Goal: Task Accomplishment & Management: Use online tool/utility

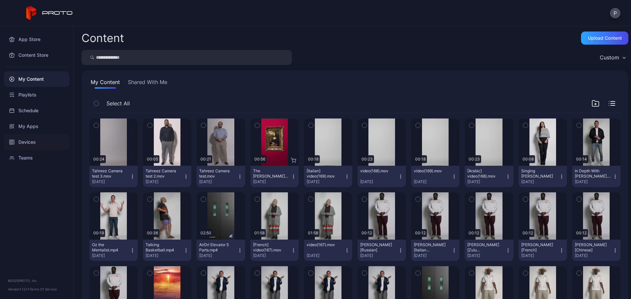
click at [10, 141] on icon at bounding box center [11, 142] width 3 height 4
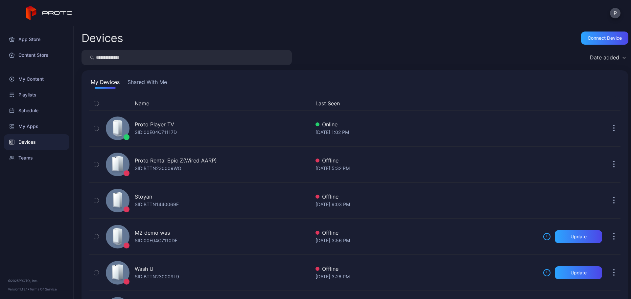
click at [151, 59] on input "search" at bounding box center [187, 57] width 210 height 15
type input "******"
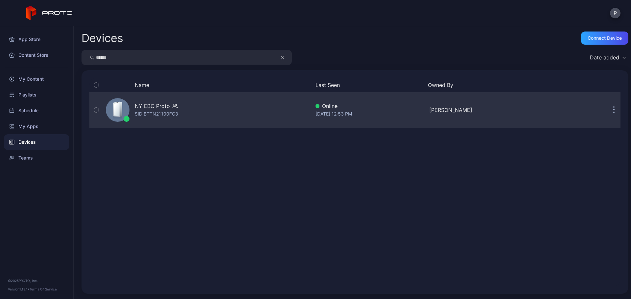
click at [248, 107] on div "NY EBC Proto SID: BTTN21100FC3" at bounding box center [206, 110] width 207 height 33
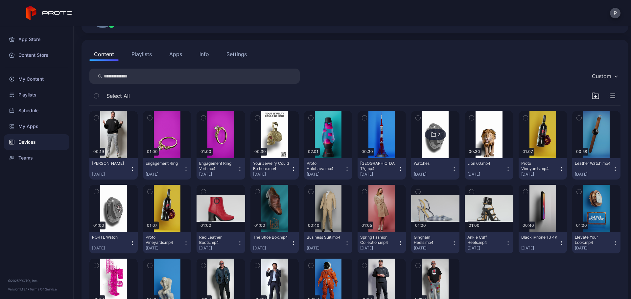
scroll to position [75, 0]
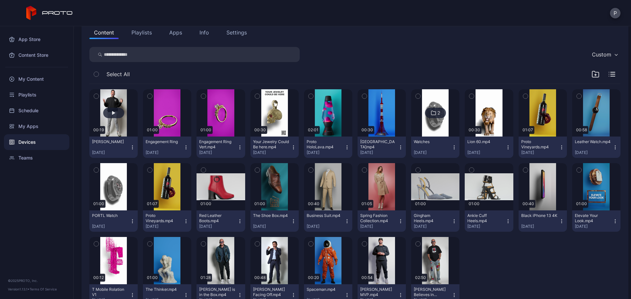
click at [128, 123] on button "button" at bounding box center [113, 112] width 48 height 47
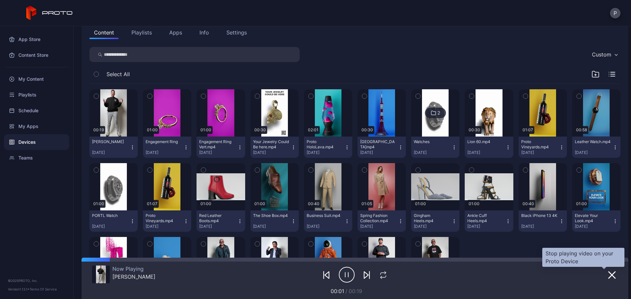
click at [608, 278] on icon "button" at bounding box center [612, 276] width 8 height 8
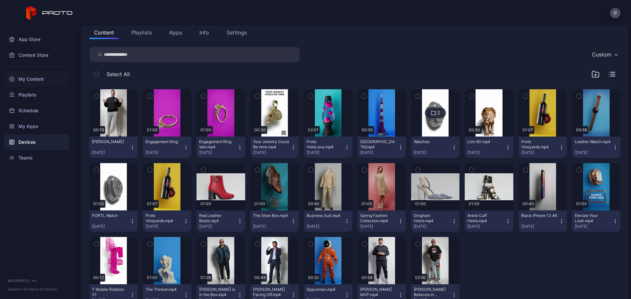
click at [17, 78] on div "My Content" at bounding box center [36, 79] width 65 height 16
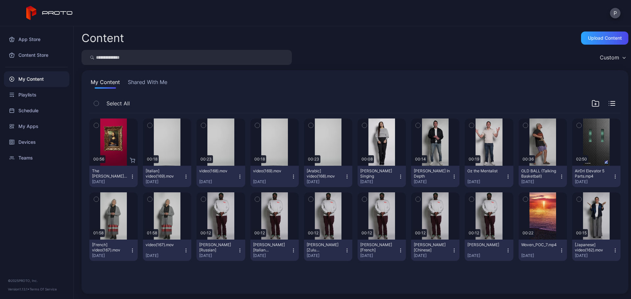
click at [151, 59] on input "search" at bounding box center [187, 57] width 210 height 15
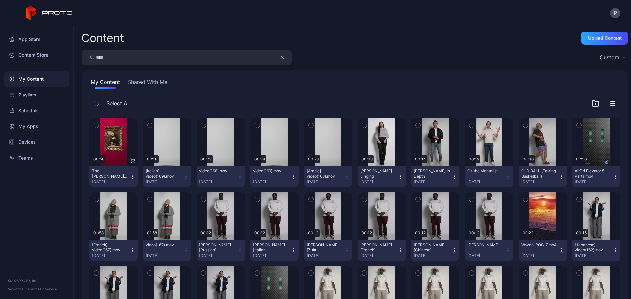
type input "****"
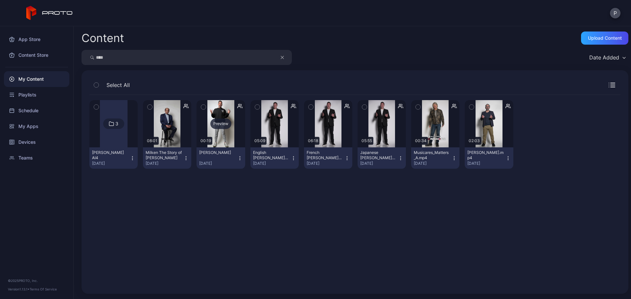
click at [231, 141] on div "Preview" at bounding box center [221, 123] width 48 height 47
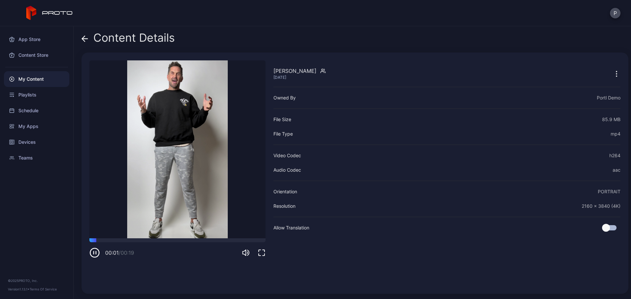
click at [265, 249] on div "00:01 / 00:19" at bounding box center [177, 253] width 176 height 11
click at [266, 252] on div "[PERSON_NAME] [DATE] Sorry, your browser doesn‘t support embedded videos 00:01 …" at bounding box center [355, 174] width 547 height 242
click at [266, 252] on div "[PERSON_NAME] [DATE] Sorry, your browser doesn‘t support embedded videos 00:02 …" at bounding box center [355, 174] width 547 height 242
click at [260, 250] on icon "button" at bounding box center [262, 253] width 8 height 8
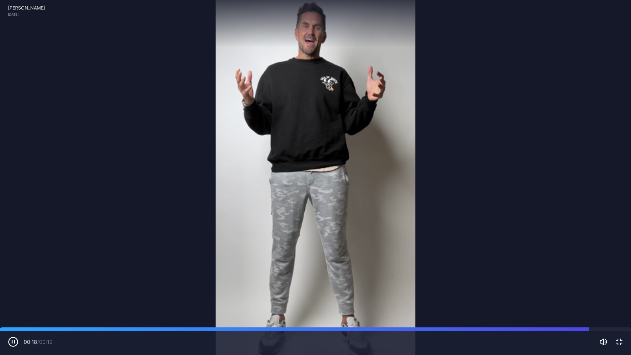
click at [621, 299] on icon "button" at bounding box center [619, 342] width 8 height 8
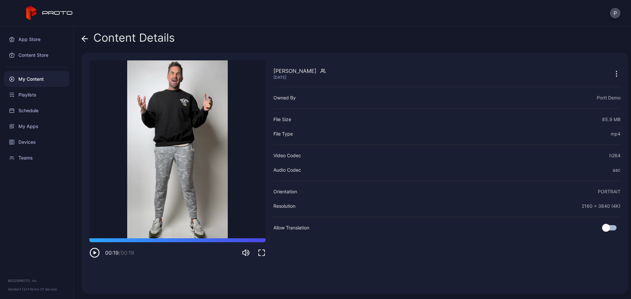
click at [82, 39] on icon at bounding box center [85, 39] width 7 height 7
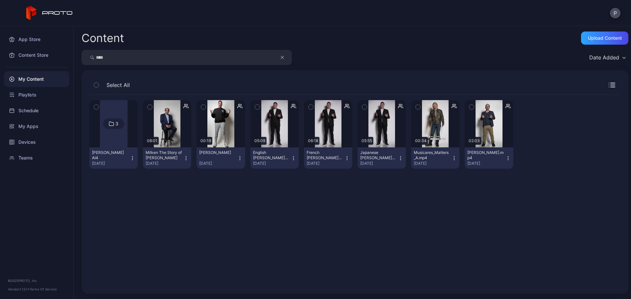
click at [287, 57] on button "button" at bounding box center [285, 57] width 12 height 15
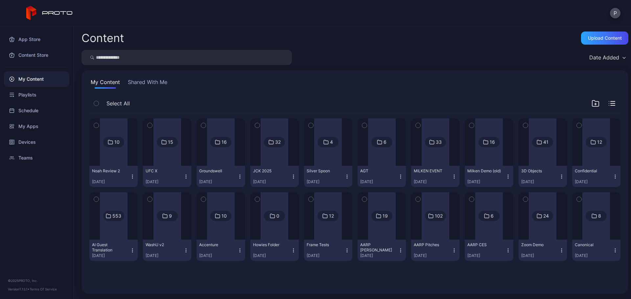
click at [282, 58] on input "search" at bounding box center [187, 57] width 210 height 15
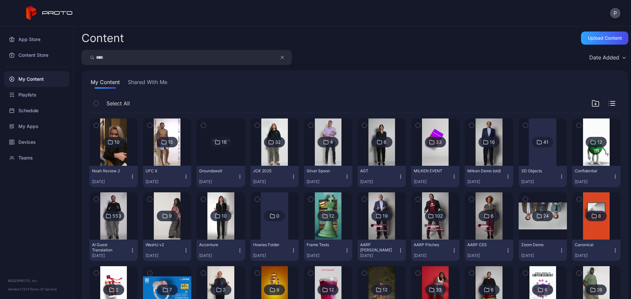
type input "****"
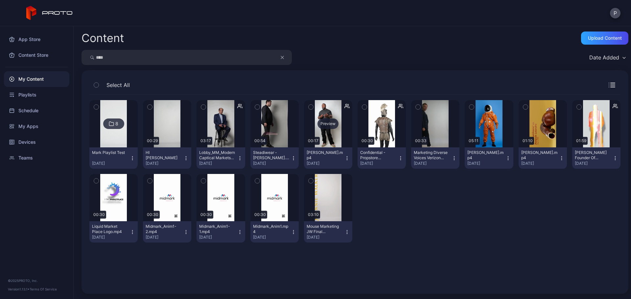
click at [324, 146] on div "Preview" at bounding box center [328, 123] width 48 height 47
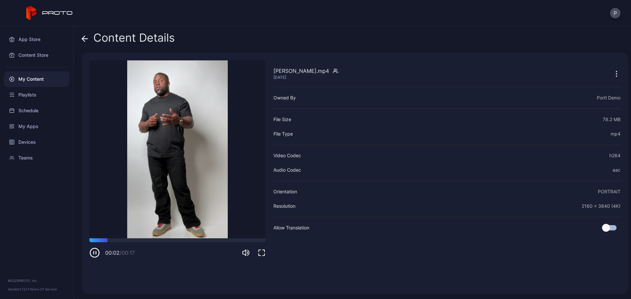
click at [264, 255] on icon "button" at bounding box center [262, 253] width 8 height 8
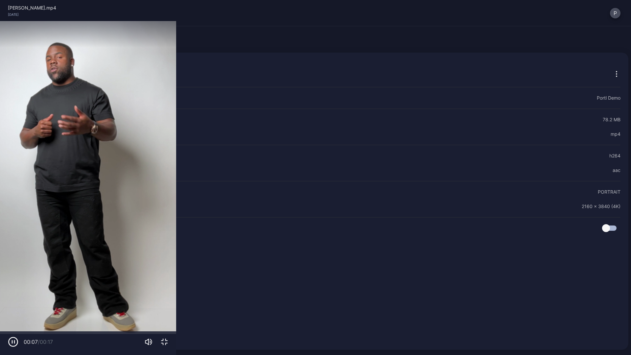
click at [168, 299] on icon "button" at bounding box center [164, 342] width 8 height 8
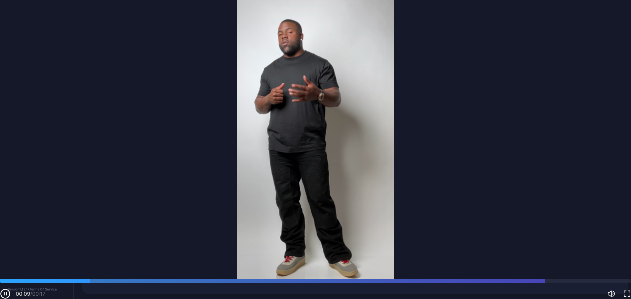
click at [605, 72] on div at bounding box center [613, 73] width 16 height 13
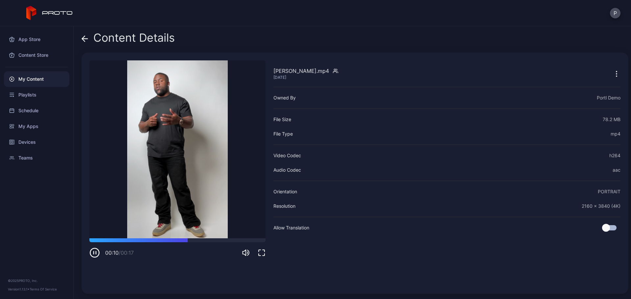
click at [613, 75] on icon "button" at bounding box center [617, 74] width 8 height 8
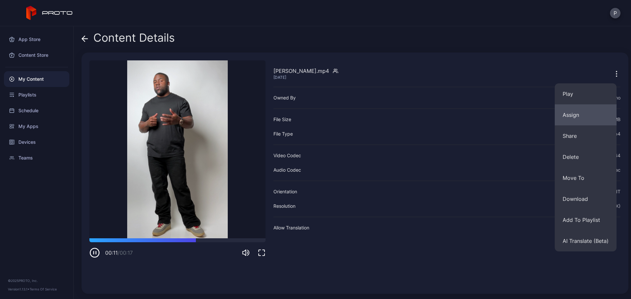
click at [595, 109] on button "Assign" at bounding box center [586, 115] width 62 height 21
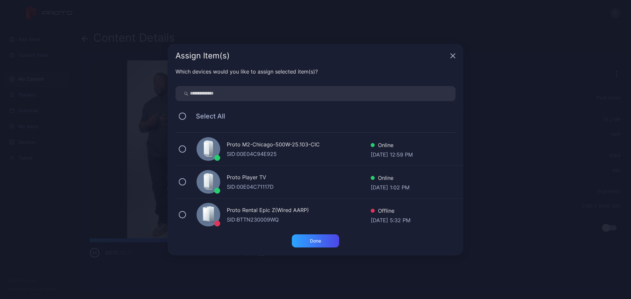
click at [417, 96] on input "search" at bounding box center [316, 93] width 280 height 15
type input "******"
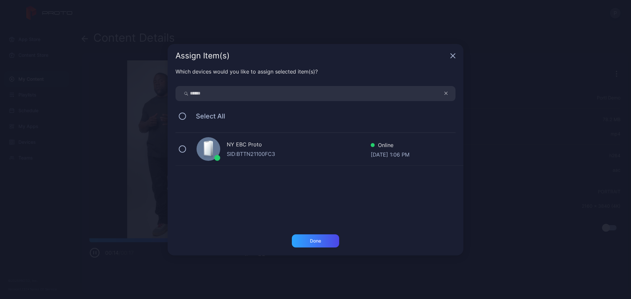
drag, startPoint x: 321, startPoint y: 139, endPoint x: 332, endPoint y: 165, distance: 28.1
click at [321, 139] on div "NY EBC Proto SID: BTTN21100FC3 Online [DATE] 1:06 PM" at bounding box center [320, 149] width 288 height 33
click at [319, 246] on div "Done" at bounding box center [315, 241] width 47 height 13
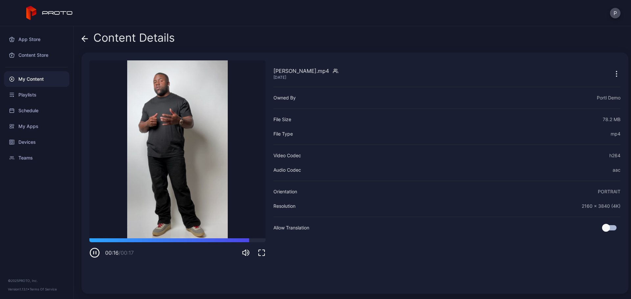
click at [81, 40] on div "Content Details [PERSON_NAME].mp4 [DATE] Sorry, your browser doesn‘t support em…" at bounding box center [353, 162] width 558 height 273
click at [82, 39] on icon at bounding box center [85, 39] width 7 height 7
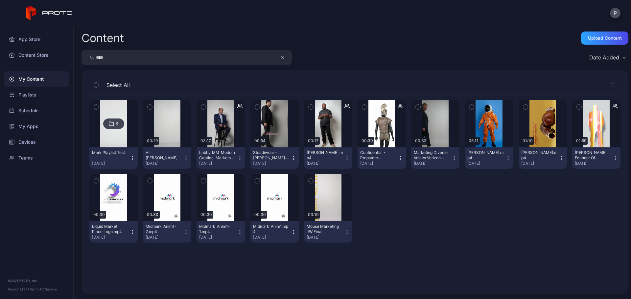
click at [283, 58] on icon "button" at bounding box center [282, 58] width 3 height 8
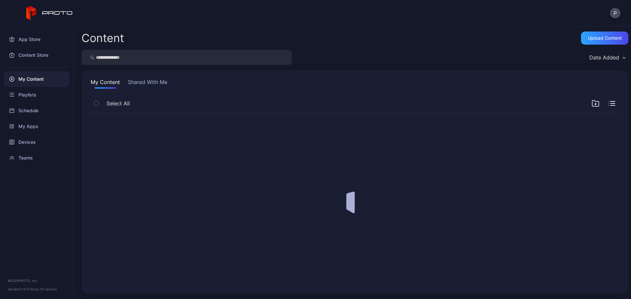
click at [270, 59] on input "search" at bounding box center [187, 57] width 210 height 15
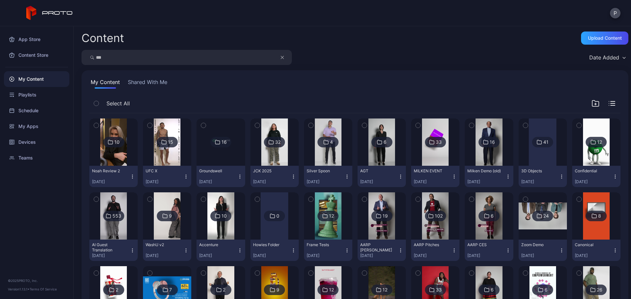
type input "***"
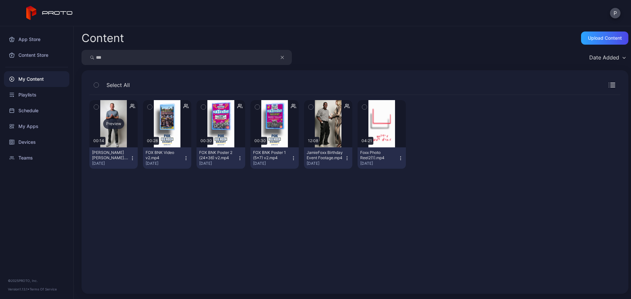
click at [111, 137] on div "Preview" at bounding box center [113, 123] width 48 height 47
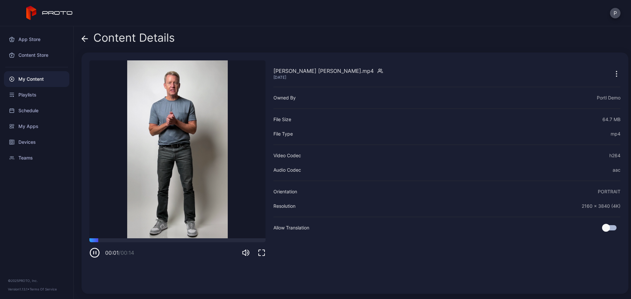
click at [261, 258] on div "00:01 / 00:14" at bounding box center [177, 253] width 176 height 11
click at [261, 257] on div "00:02 / 00:14" at bounding box center [177, 253] width 176 height 11
click at [262, 252] on icon "button" at bounding box center [262, 253] width 8 height 8
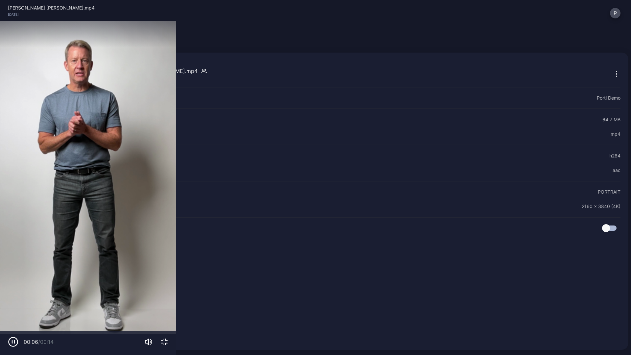
click at [168, 299] on icon "button" at bounding box center [164, 342] width 8 height 8
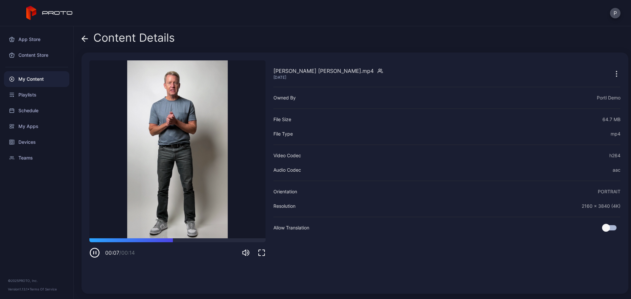
click at [613, 77] on icon "button" at bounding box center [617, 74] width 8 height 8
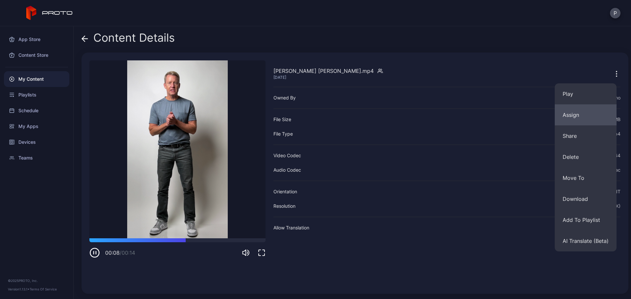
click at [578, 117] on button "Assign" at bounding box center [586, 115] width 62 height 21
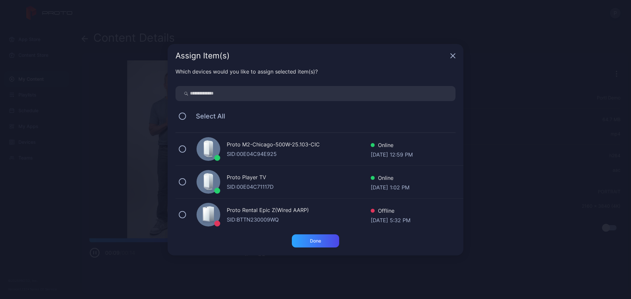
click at [324, 95] on input "search" at bounding box center [316, 93] width 280 height 15
type input "*"
type input "***"
click at [313, 197] on div "Bellevue EBC SID: BTTN213003YT Online [DATE] 1:05 PM" at bounding box center [320, 182] width 288 height 33
click at [312, 195] on div "Bellevue EBC SID: BTTN213003YT Online [DATE] 1:05 PM" at bounding box center [320, 182] width 288 height 33
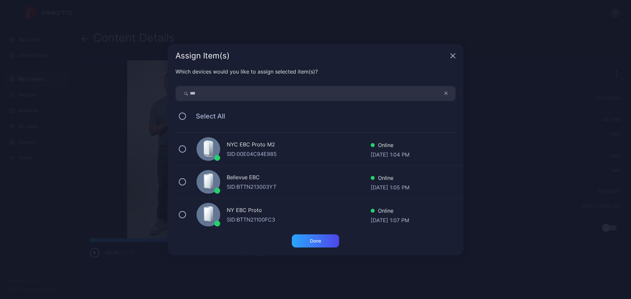
click at [313, 203] on div "NY EBC Proto SID: BTTN21100FC3 Online [DATE] 1:07 PM" at bounding box center [320, 215] width 288 height 33
click at [329, 238] on div "Done" at bounding box center [315, 241] width 47 height 13
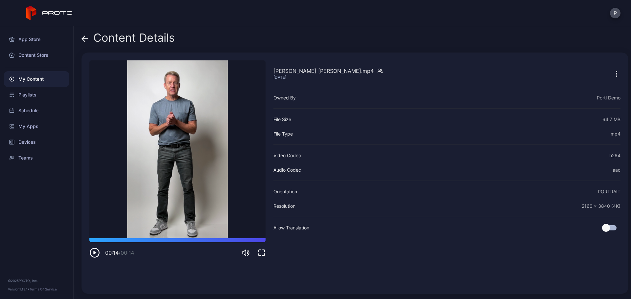
click at [87, 36] on icon at bounding box center [85, 39] width 7 height 7
